Goal: Information Seeking & Learning: Learn about a topic

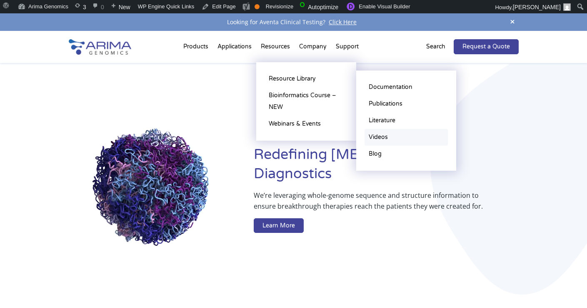
click at [382, 136] on link "Videos" at bounding box center [406, 137] width 83 height 17
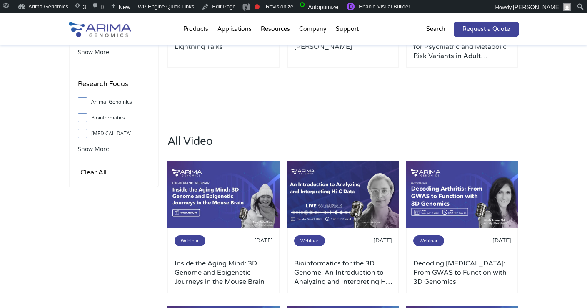
scroll to position [228, 0]
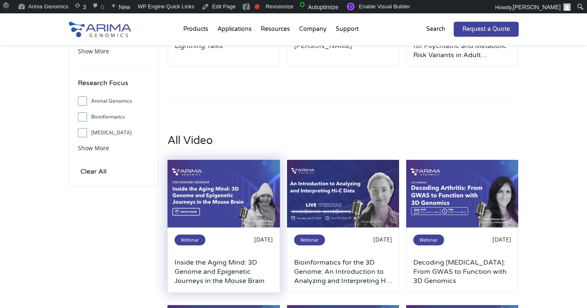
click at [261, 209] on img at bounding box center [224, 194] width 113 height 68
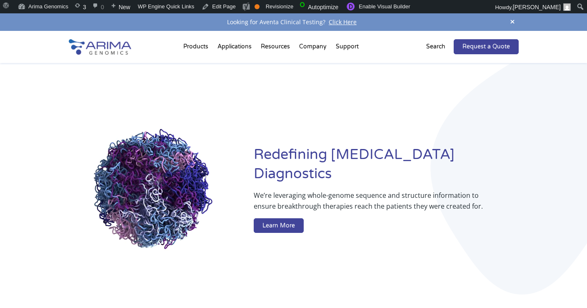
click at [440, 49] on p "Search" at bounding box center [435, 46] width 19 height 11
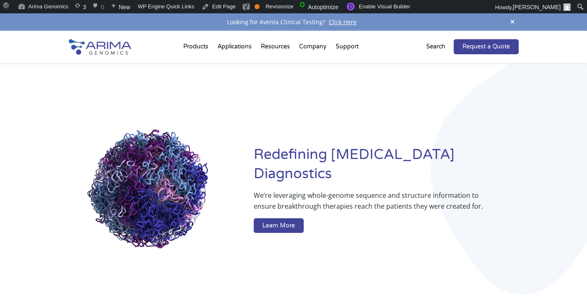
click at [441, 46] on p "Search" at bounding box center [435, 46] width 19 height 11
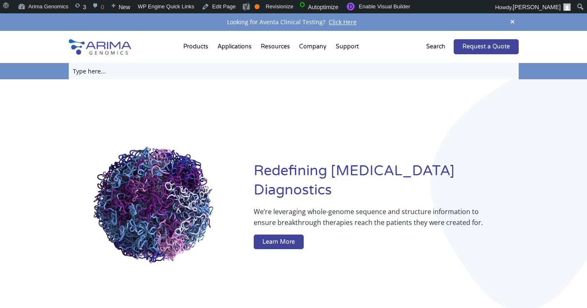
click at [337, 75] on input "text" at bounding box center [294, 71] width 450 height 16
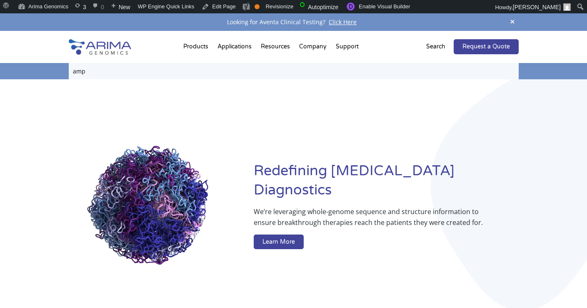
type input "amp"
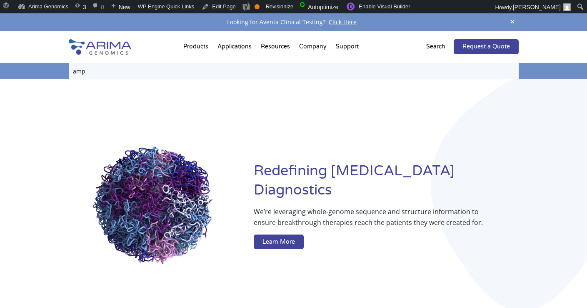
click input "Search" at bounding box center [0, 0] width 0 height 0
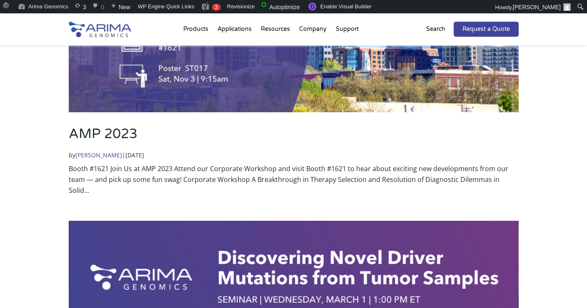
scroll to position [919, 0]
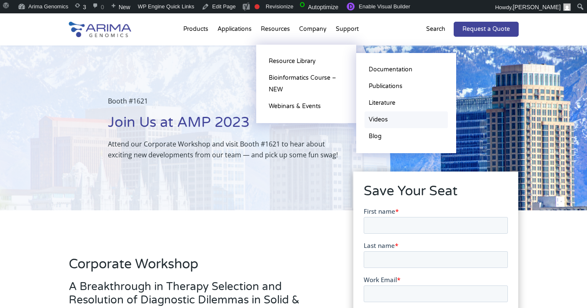
click at [384, 115] on link "Videos" at bounding box center [406, 119] width 83 height 17
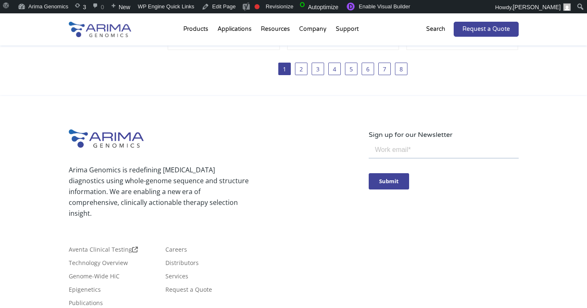
scroll to position [712, 0]
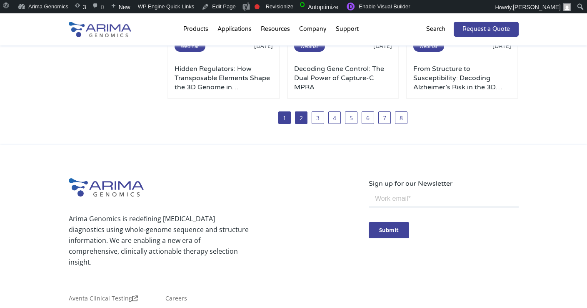
click at [302, 116] on link "2" at bounding box center [301, 117] width 13 height 13
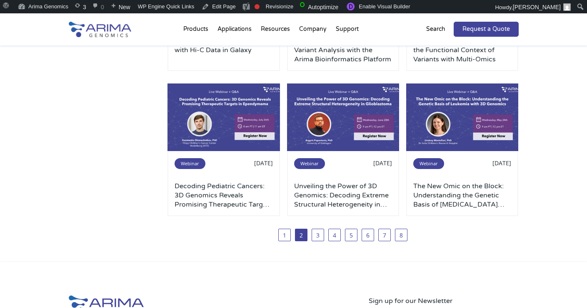
scroll to position [604, 0]
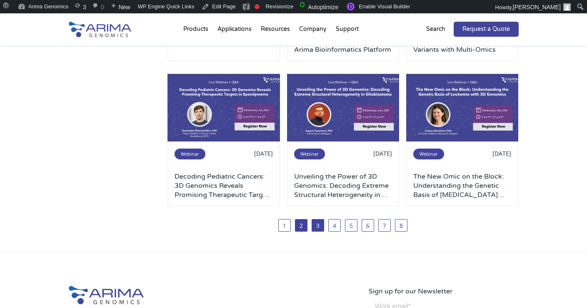
click at [317, 227] on link "3" at bounding box center [318, 225] width 13 height 13
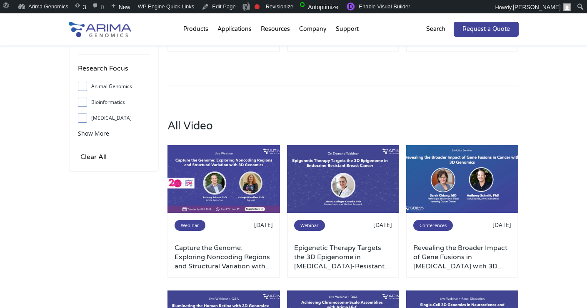
scroll to position [296, 0]
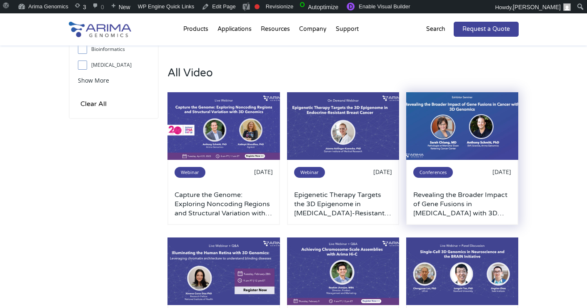
click at [460, 155] on img at bounding box center [462, 126] width 113 height 68
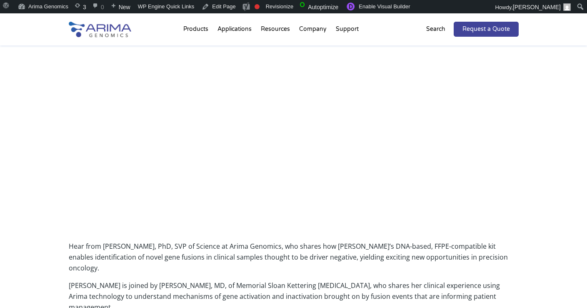
scroll to position [189, 0]
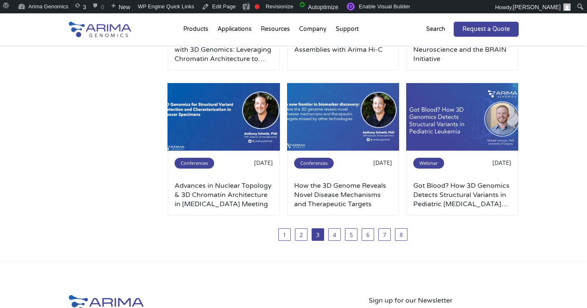
scroll to position [596, 0]
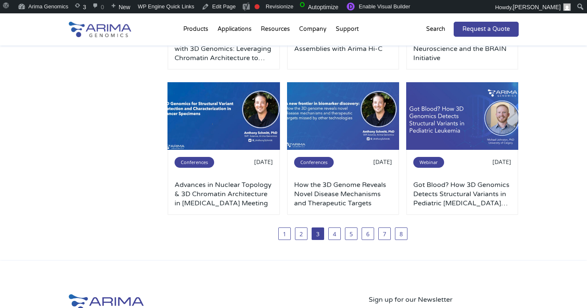
click at [249, 132] on img at bounding box center [224, 116] width 113 height 68
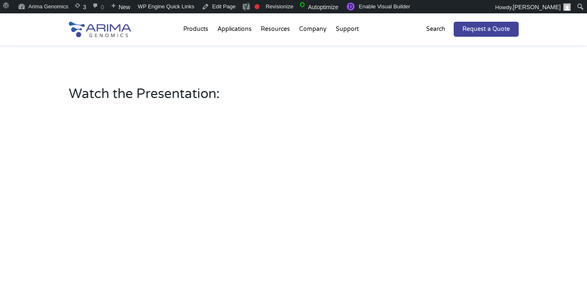
scroll to position [250, 0]
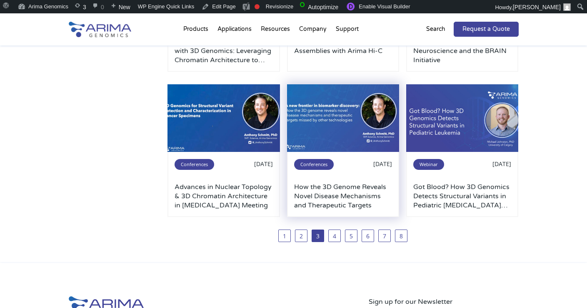
click at [347, 86] on img at bounding box center [343, 118] width 113 height 68
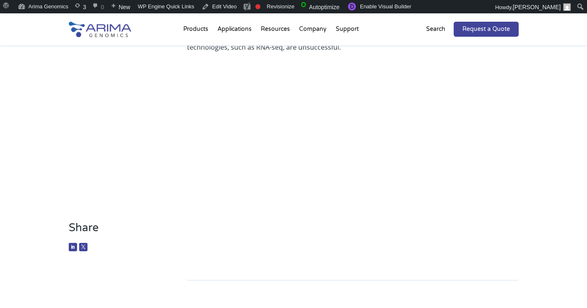
scroll to position [158, 0]
click at [318, 94] on link "Events" at bounding box center [344, 94] width 83 height 17
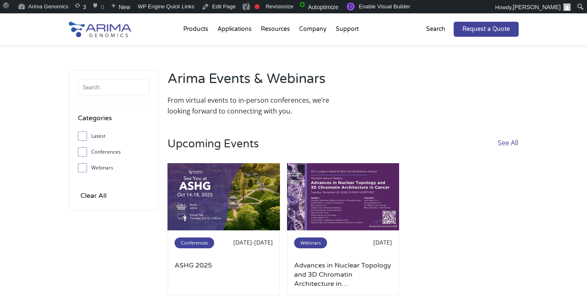
click at [241, 188] on img at bounding box center [224, 197] width 113 height 68
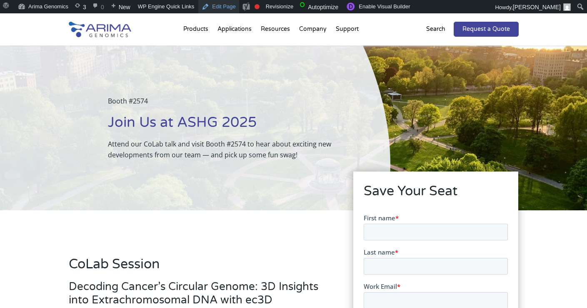
click at [220, 5] on link "Edit Page" at bounding box center [218, 6] width 40 height 13
